Goal: Find specific page/section: Find specific page/section

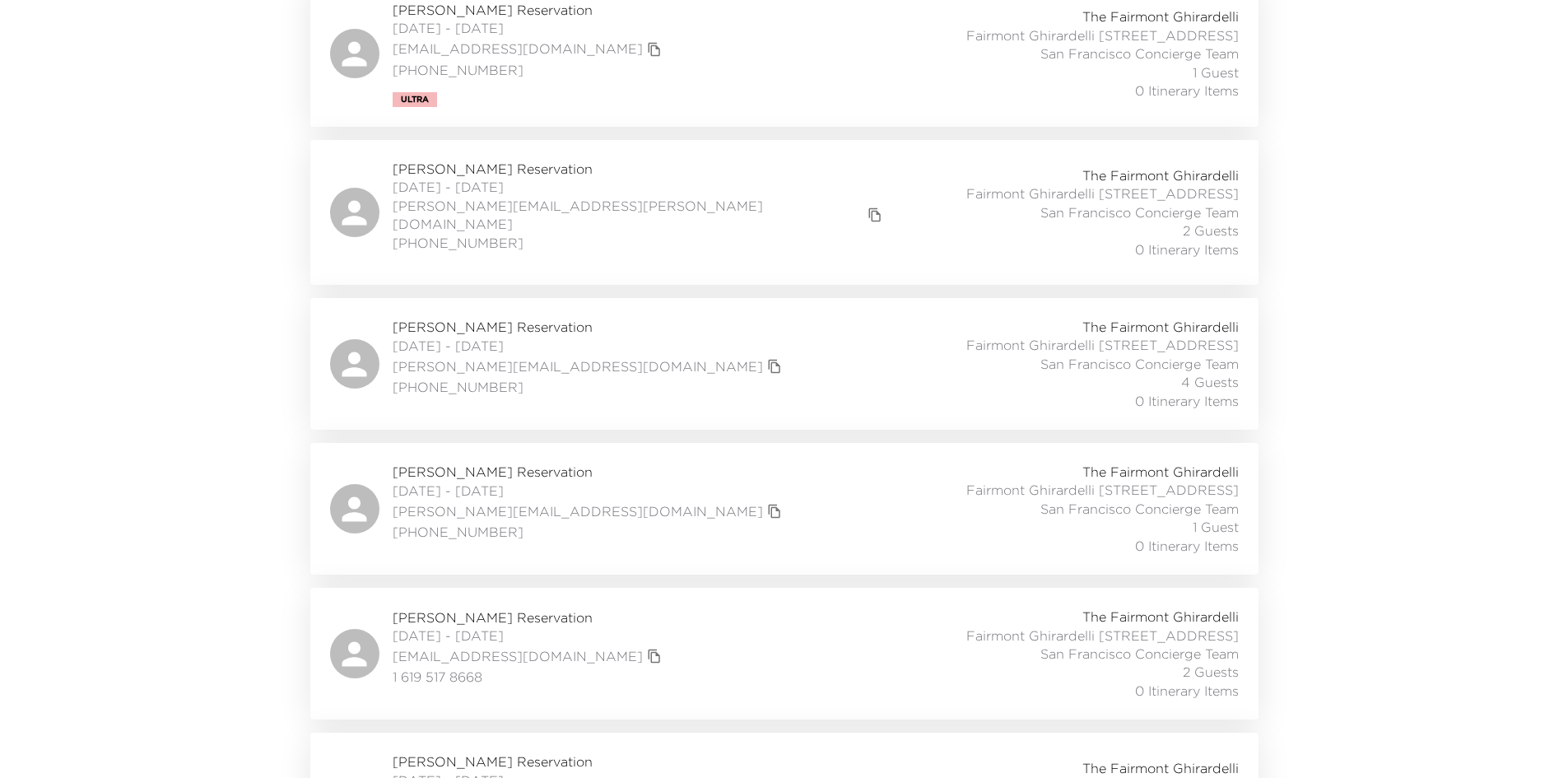
scroll to position [364, 0]
click at [710, 366] on div "[PERSON_NAME] Reservation [DATE] - [DATE] [PERSON_NAME][EMAIL_ADDRESS][DOMAIN_N…" at bounding box center [784, 365] width 909 height 92
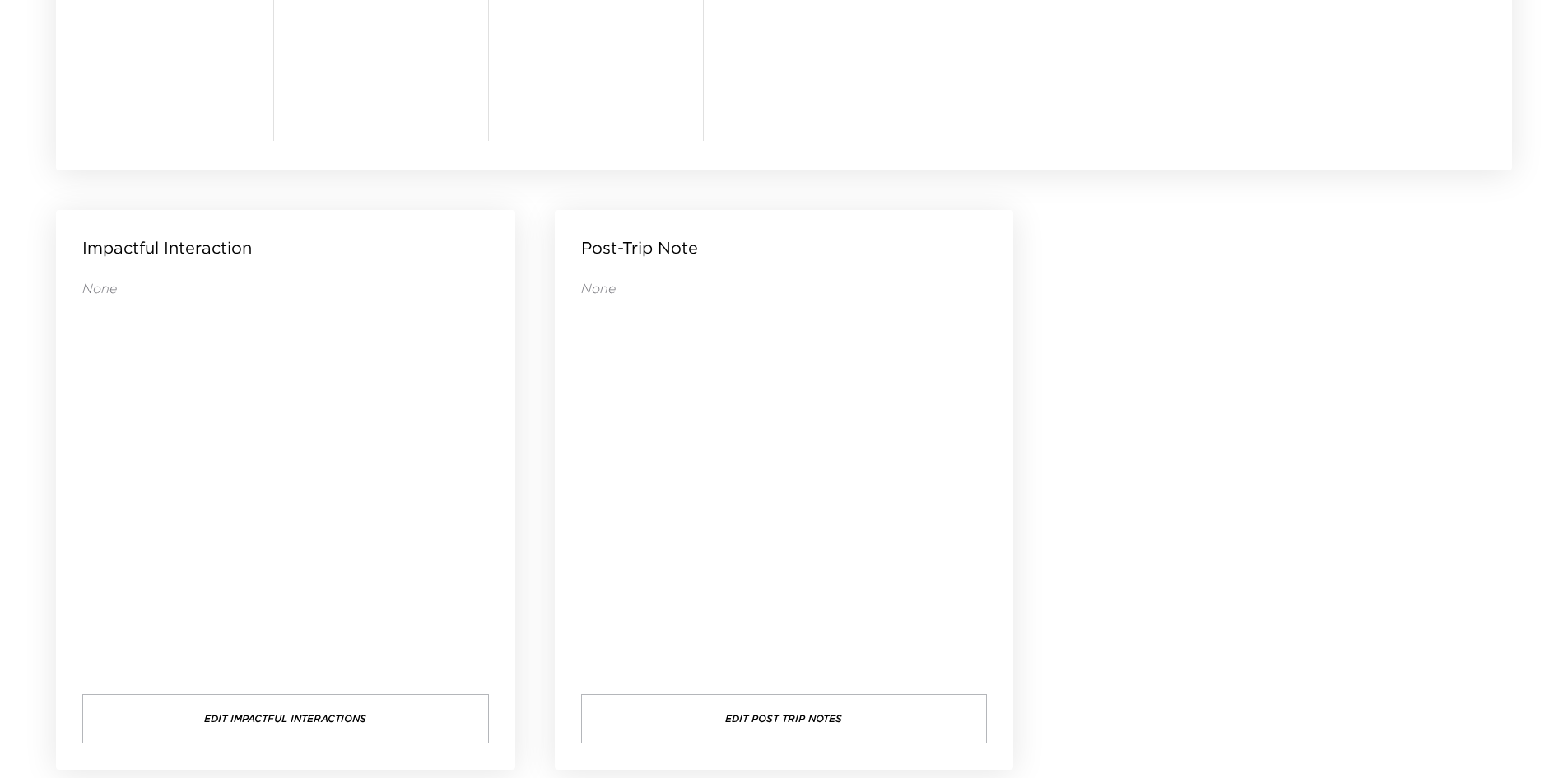
scroll to position [1586, 0]
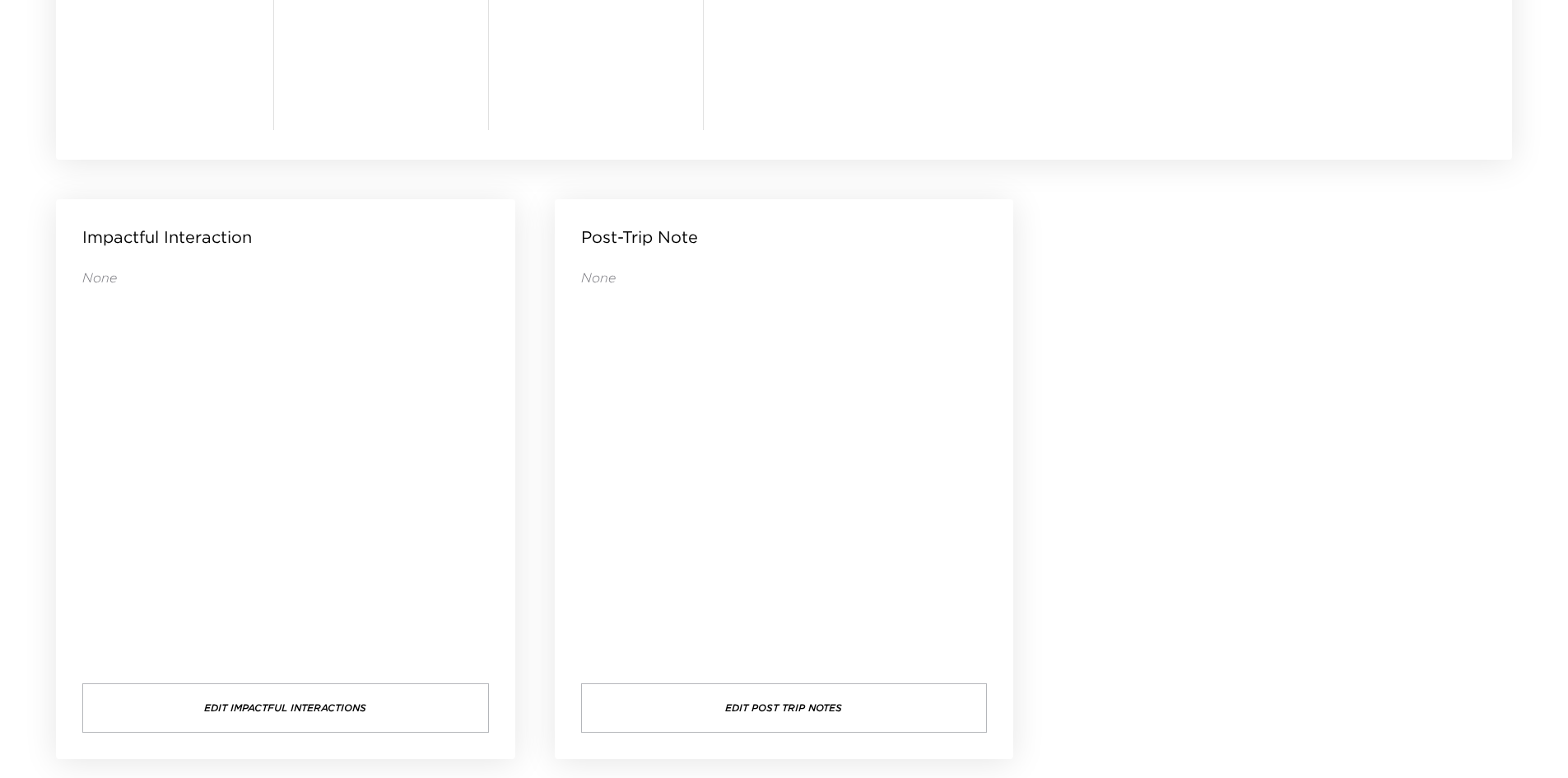
drag, startPoint x: 1230, startPoint y: 397, endPoint x: 1140, endPoint y: 356, distance: 98.9
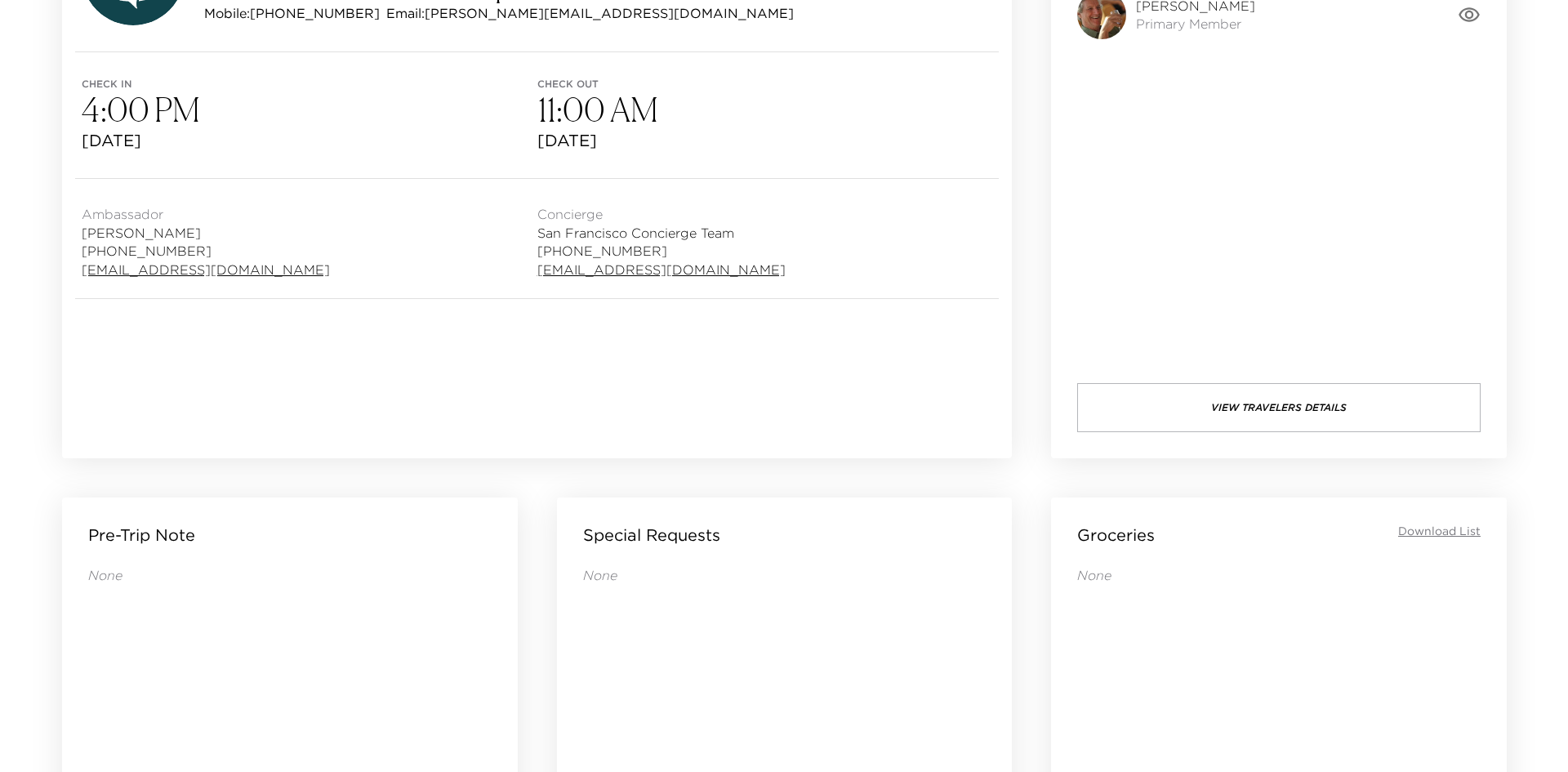
scroll to position [0, 0]
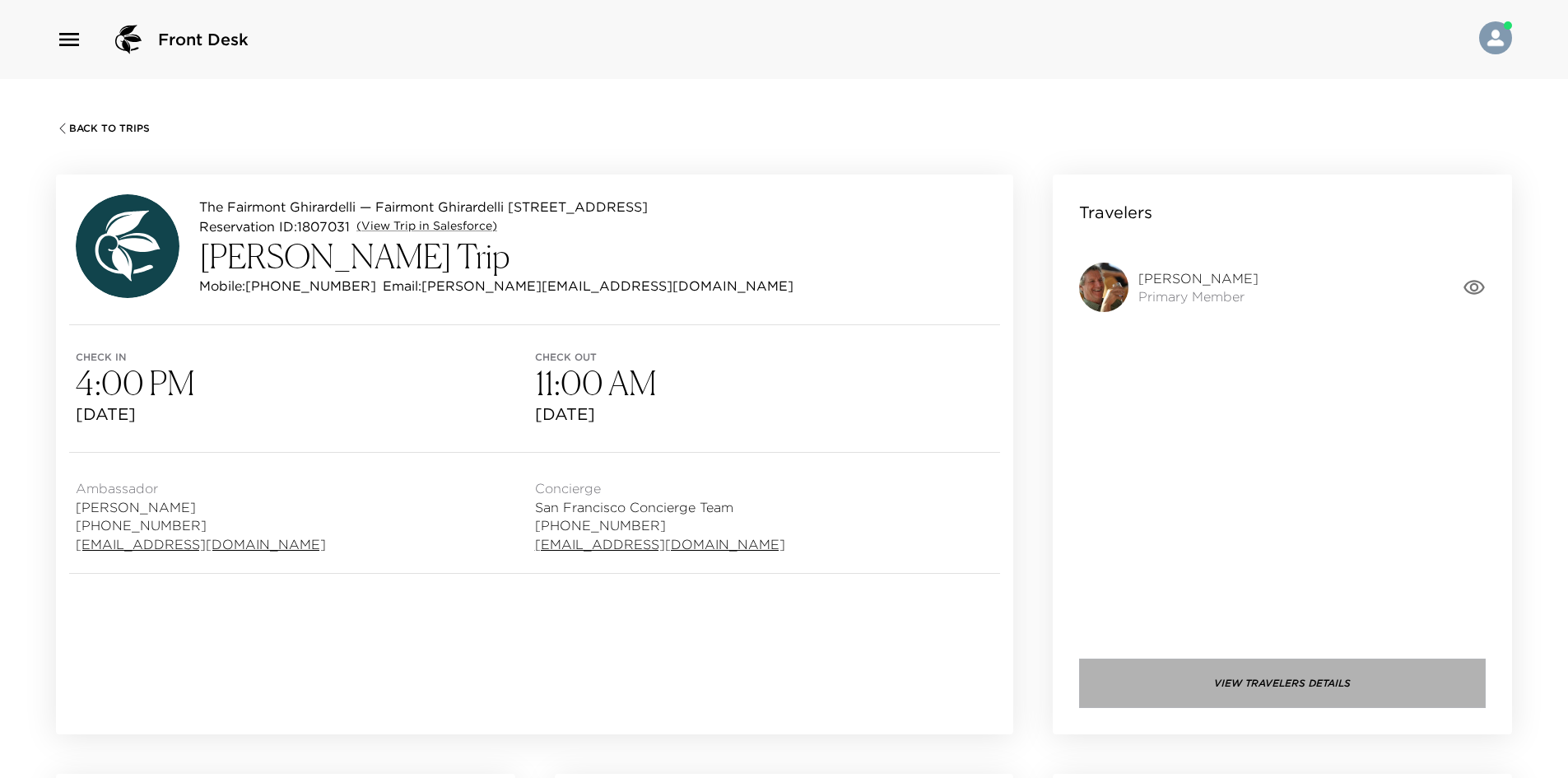
click at [1215, 689] on button "View Travelers Details" at bounding box center [1282, 683] width 406 height 49
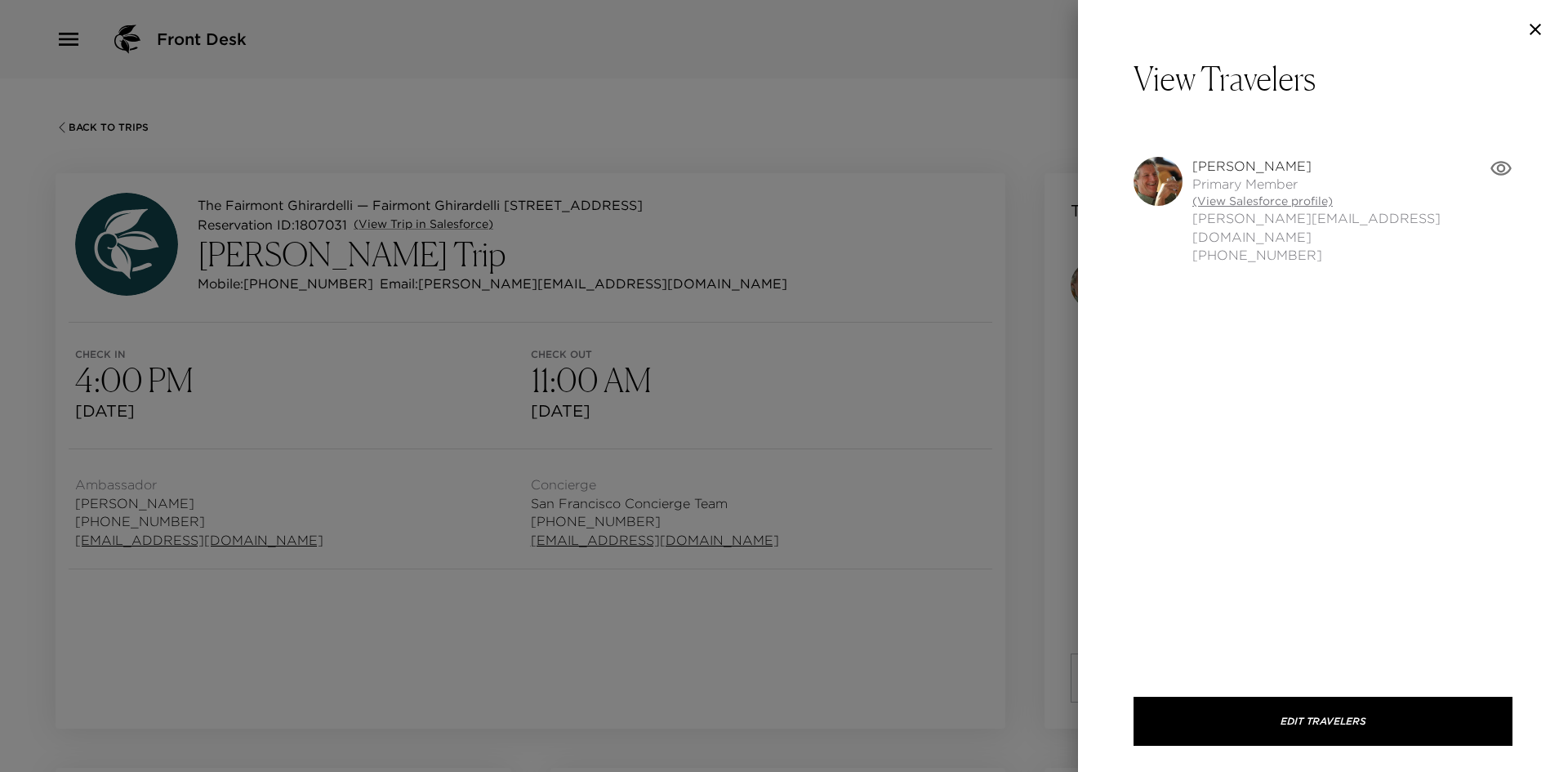
click at [1245, 202] on link "(View Salesforce profile)" at bounding box center [1340, 202] width 297 height 16
